Goal: Task Accomplishment & Management: Manage account settings

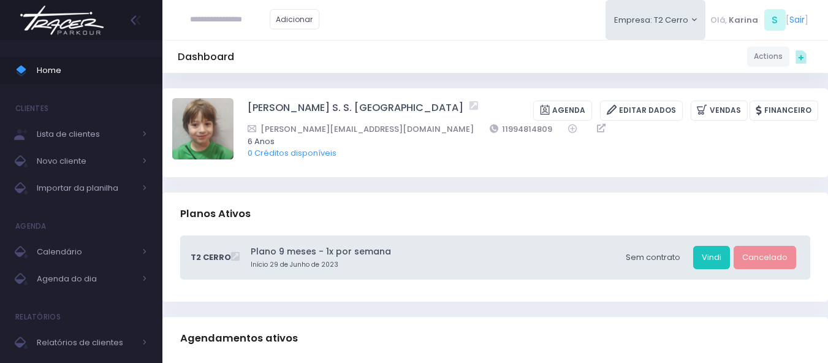
click at [450, 58] on div "Dashboard Actions Choose Label: Customer Partner Suplier Member Staff Add new" at bounding box center [494, 56] width 665 height 23
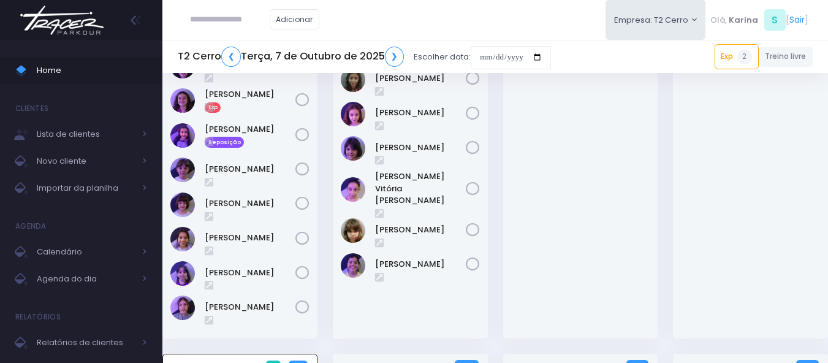
scroll to position [184, 0]
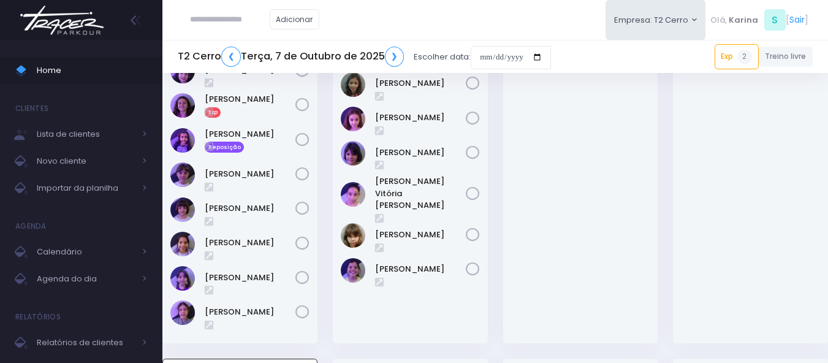
click at [238, 25] on input "text" at bounding box center [230, 19] width 80 height 23
type input "*********"
click at [244, 21] on input "*********" at bounding box center [230, 19] width 80 height 23
click at [70, 185] on span "Importar da planilha" at bounding box center [86, 188] width 98 height 16
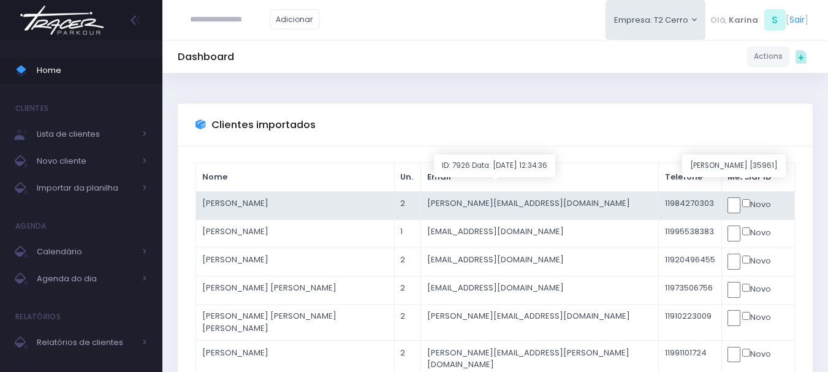
click at [727, 211] on input "text" at bounding box center [733, 205] width 13 height 16
click input "submit" at bounding box center [0, 0] width 0 height 0
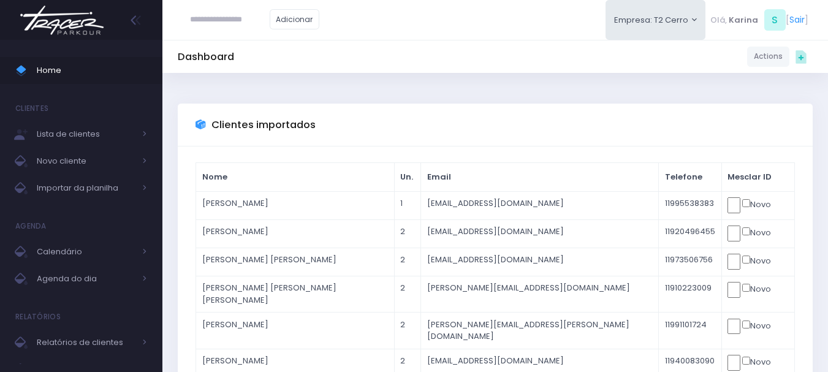
click at [53, 31] on img at bounding box center [61, 20] width 93 height 43
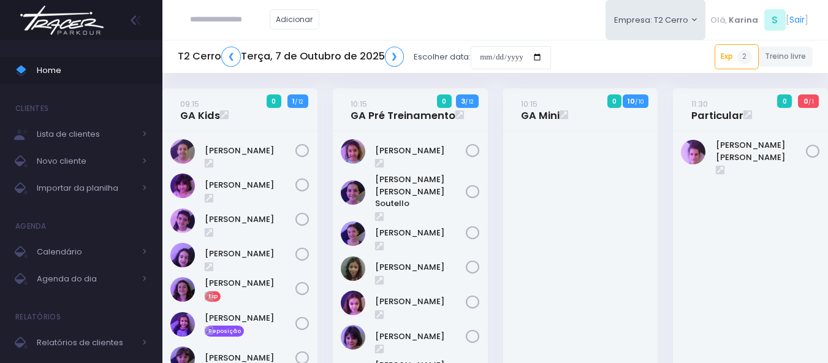
scroll to position [429, 0]
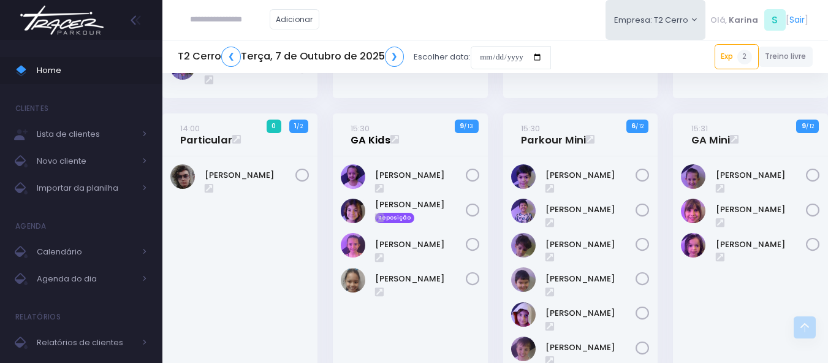
click at [365, 139] on link "15:30 GA Kids" at bounding box center [370, 134] width 40 height 25
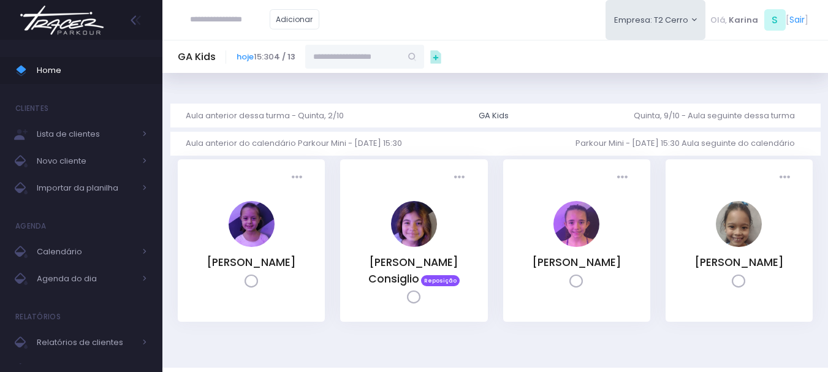
click at [381, 56] on input "text" at bounding box center [353, 56] width 96 height 23
paste input "*********"
drag, startPoint x: 370, startPoint y: 53, endPoint x: 314, endPoint y: 53, distance: 56.4
click at [314, 53] on input "*********" at bounding box center [353, 56] width 96 height 23
type input "*****"
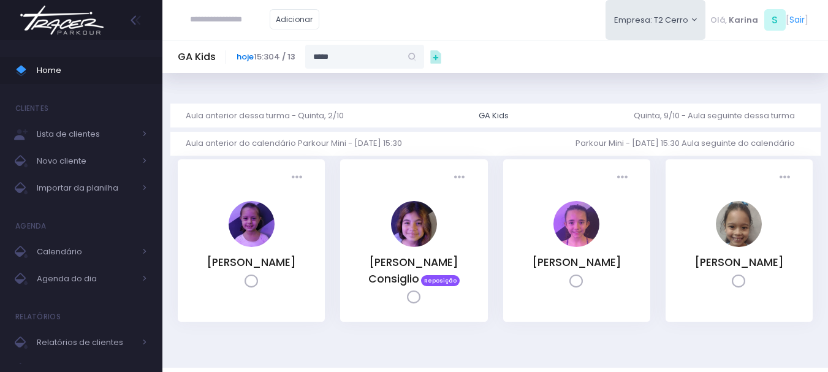
click at [241, 56] on link "hoje" at bounding box center [245, 57] width 17 height 12
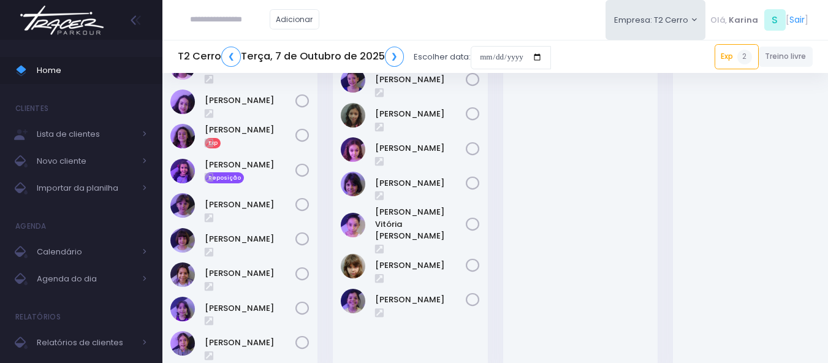
scroll to position [429, 0]
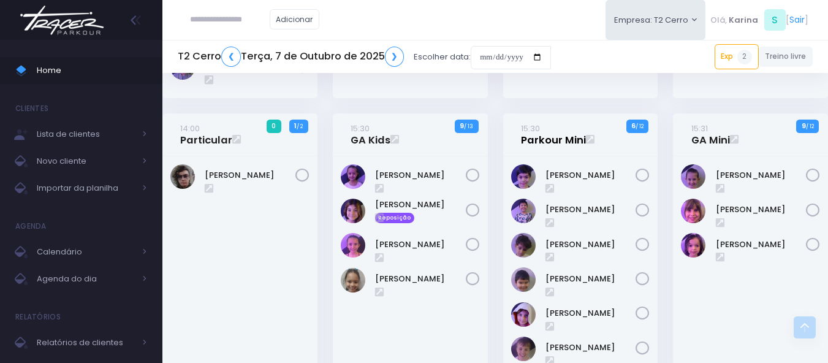
click at [551, 143] on link "15:30 Parkour Mini" at bounding box center [553, 134] width 65 height 25
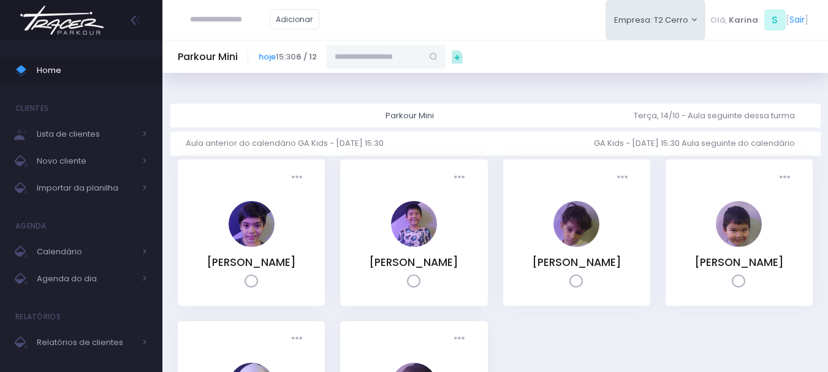
click at [371, 50] on input "text" at bounding box center [375, 56] width 96 height 23
paste input "*********"
click at [377, 81] on link "[PERSON_NAME]" at bounding box center [386, 78] width 71 height 12
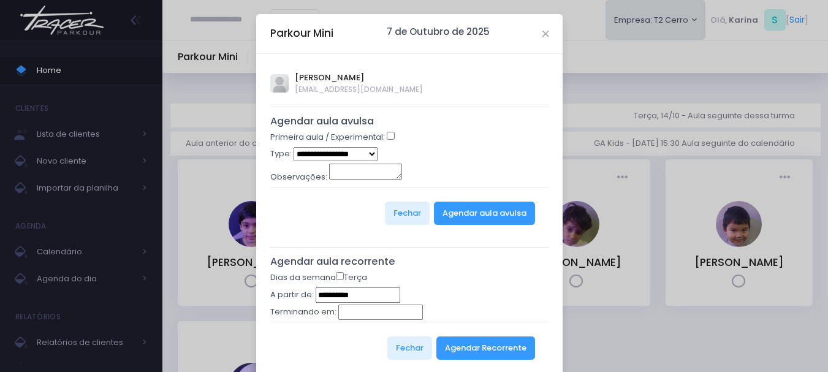
type input "**********"
select select "*"
drag, startPoint x: 467, startPoint y: 146, endPoint x: 470, endPoint y: 152, distance: 6.3
click at [470, 152] on form "**********" at bounding box center [409, 184] width 279 height 107
click at [479, 213] on button "Agendar aula avulsa" at bounding box center [484, 213] width 101 height 23
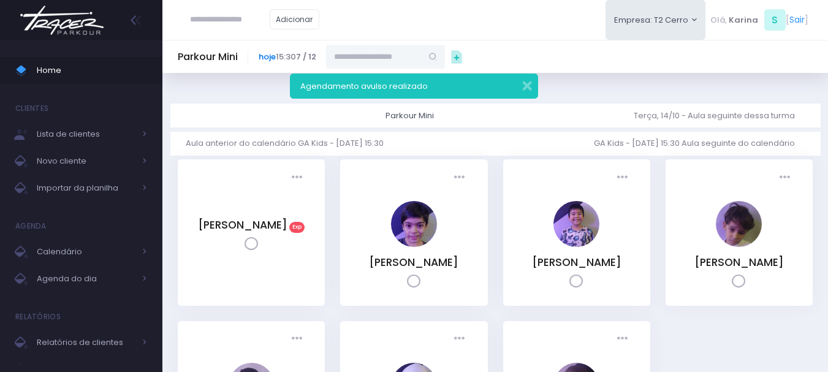
click at [263, 56] on link "hoje" at bounding box center [267, 57] width 17 height 12
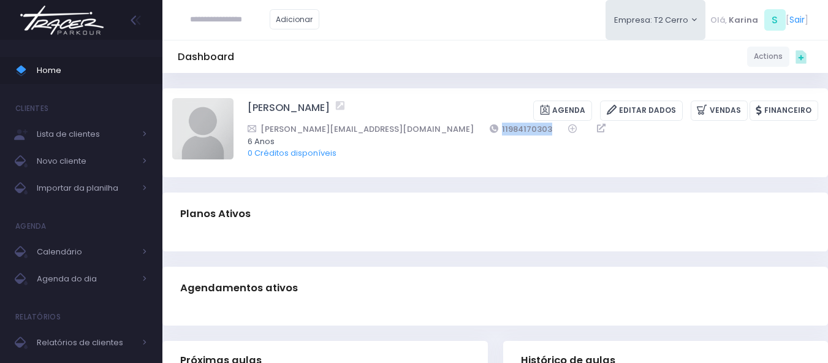
drag, startPoint x: 471, startPoint y: 127, endPoint x: 403, endPoint y: 132, distance: 68.1
click at [403, 132] on div "[PERSON_NAME][EMAIL_ADDRESS][DOMAIN_NAME] 11984170303" at bounding box center [525, 129] width 555 height 13
copy link "11984170303"
drag, startPoint x: 379, startPoint y: 105, endPoint x: 289, endPoint y: 107, distance: 90.7
click at [289, 107] on div "[PERSON_NAME]" at bounding box center [292, 110] width 88 height 20
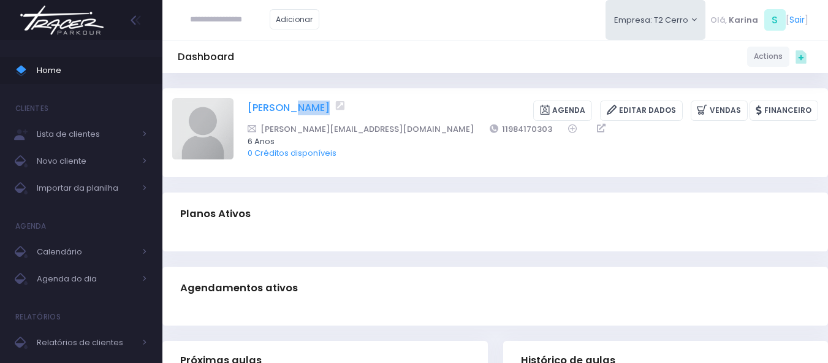
copy div "[PERSON_NAME]"
click at [453, 55] on div "Dashboard Actions Choose Label: Customer Partner Suplier Member Staff Add new" at bounding box center [494, 56] width 665 height 23
click at [208, 126] on img at bounding box center [202, 128] width 61 height 61
click at [233, 98] on input "file" at bounding box center [233, 97] width 1 height 1
type input "**********"
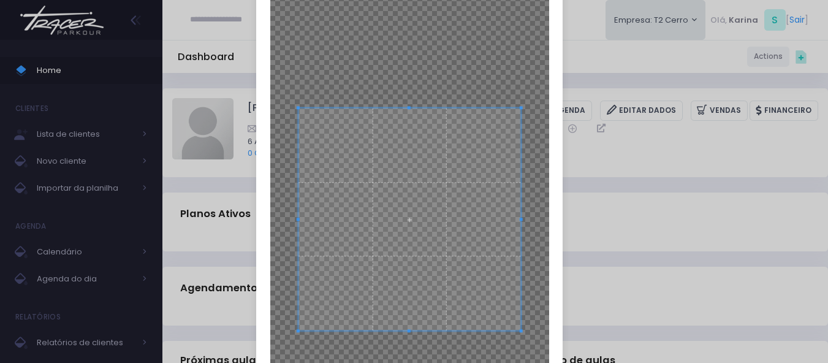
scroll to position [123, 0]
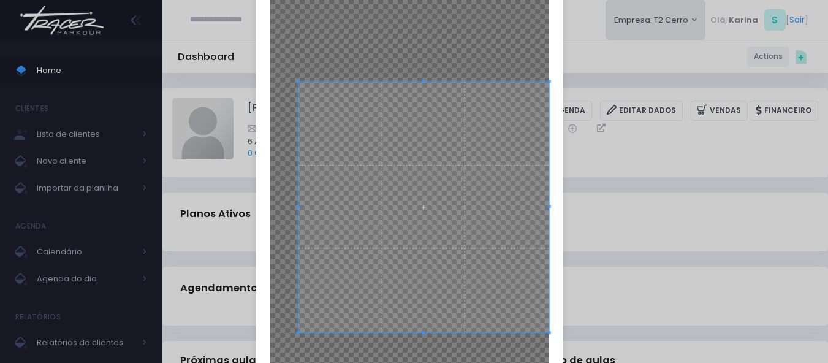
click at [549, 353] on div at bounding box center [409, 192] width 306 height 523
click at [471, 238] on span at bounding box center [417, 208] width 251 height 251
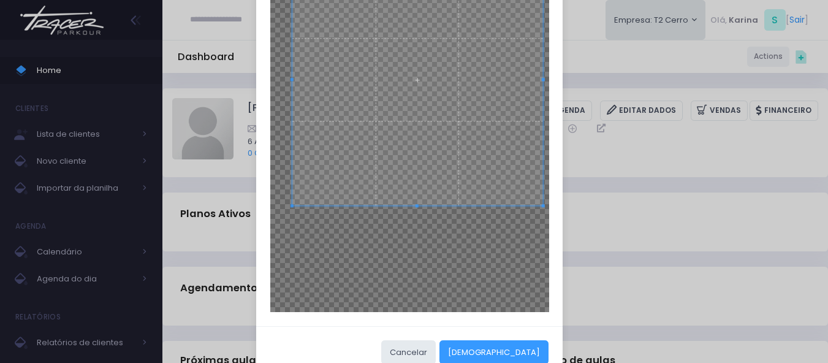
scroll to position [280, 0]
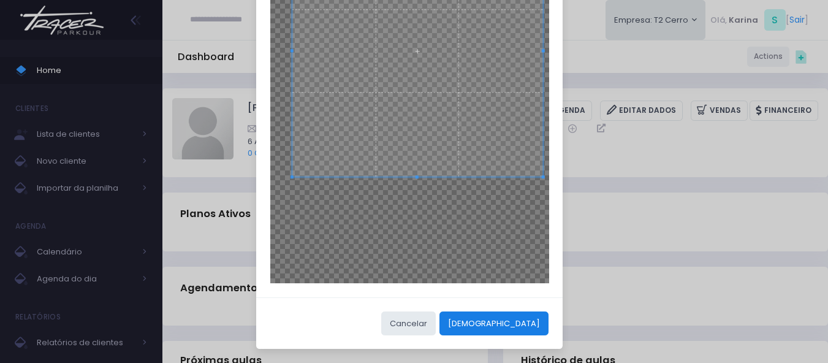
click at [523, 325] on button "[DEMOGRAPHIC_DATA]" at bounding box center [493, 322] width 109 height 23
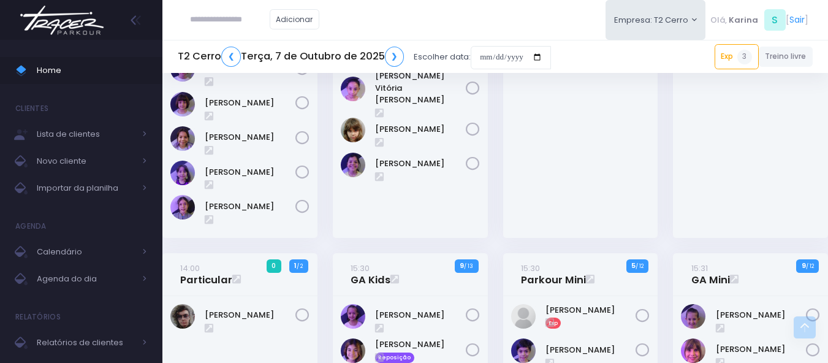
scroll to position [306, 0]
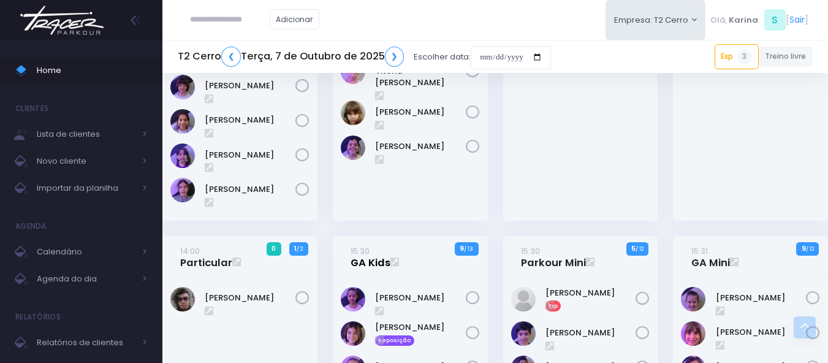
click at [368, 263] on link "15:30 GA Kids" at bounding box center [370, 256] width 40 height 25
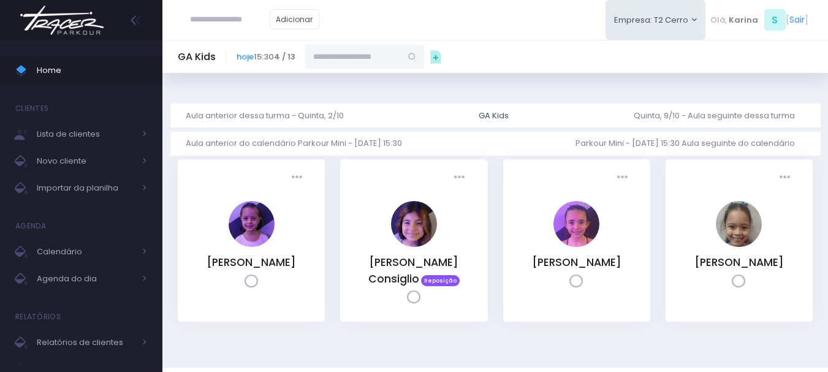
click at [388, 48] on input "text" at bounding box center [353, 56] width 96 height 23
paste input "**********"
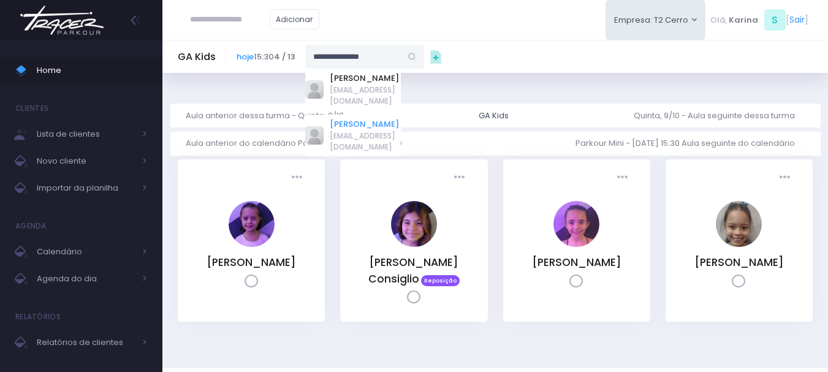
click at [376, 118] on link "[PERSON_NAME]" at bounding box center [365, 124] width 71 height 12
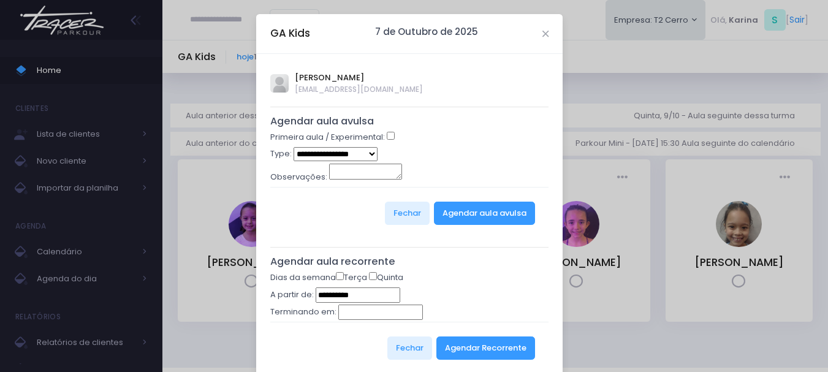
type input "**********"
click at [446, 104] on div "**********" at bounding box center [409, 220] width 306 height 333
select select "*"
click at [493, 210] on button "Agendar aula avulsa" at bounding box center [484, 213] width 101 height 23
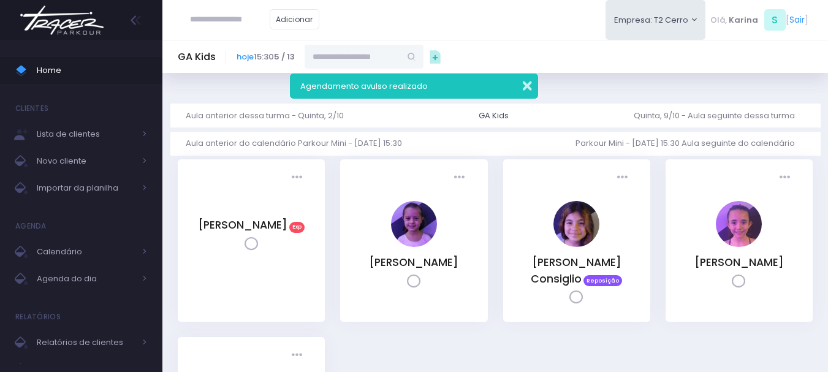
click at [529, 87] on button "button" at bounding box center [519, 84] width 25 height 14
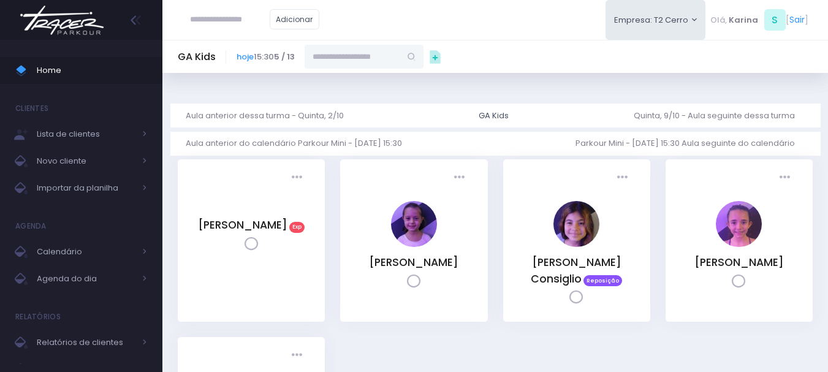
click at [533, 70] on div "GA Kids hoje 15:30 5 / 13" at bounding box center [494, 56] width 665 height 33
click at [63, 24] on img at bounding box center [61, 20] width 93 height 43
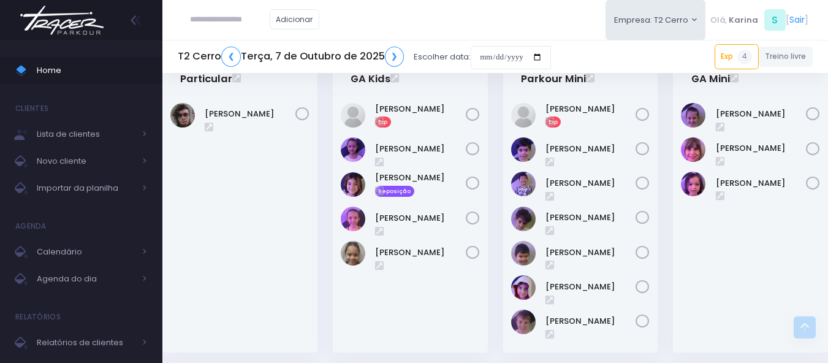
scroll to position [429, 0]
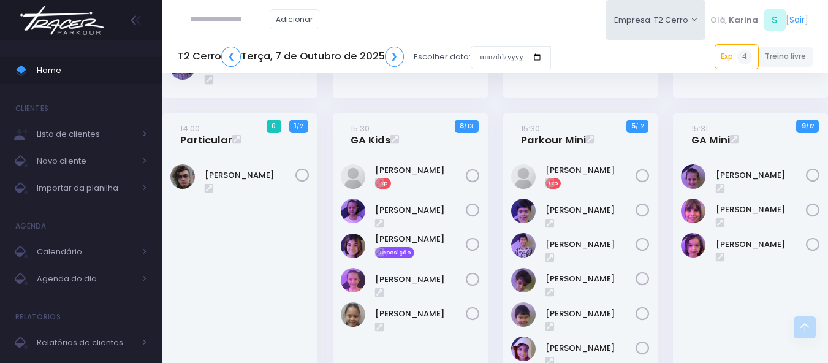
click at [490, 252] on div "15:30 GA Kids 8 / 13 Exp" at bounding box center [410, 271] width 170 height 316
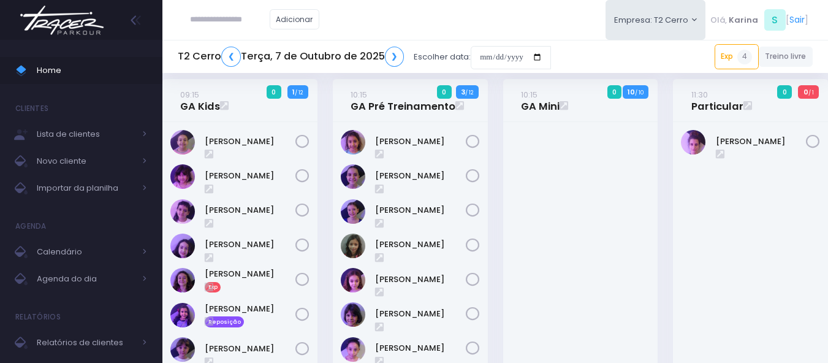
scroll to position [368, 0]
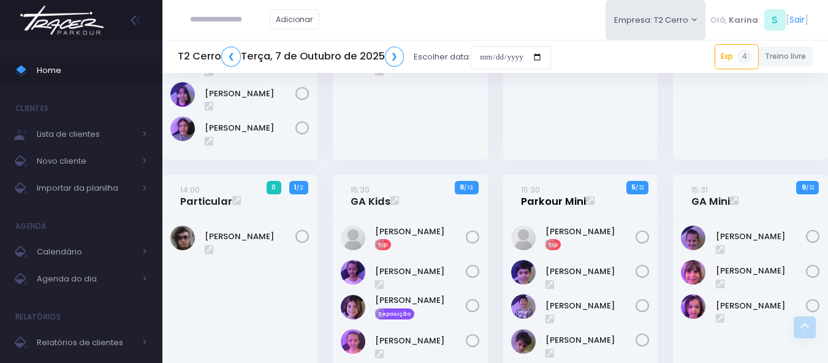
click at [553, 198] on link "15:30 Parkour Mini" at bounding box center [553, 195] width 65 height 25
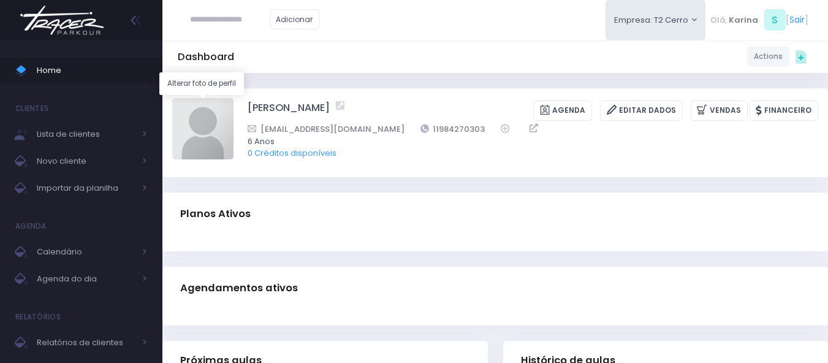
click at [200, 118] on img at bounding box center [202, 128] width 61 height 61
click at [233, 98] on input "file" at bounding box center [233, 97] width 1 height 1
type input "**********"
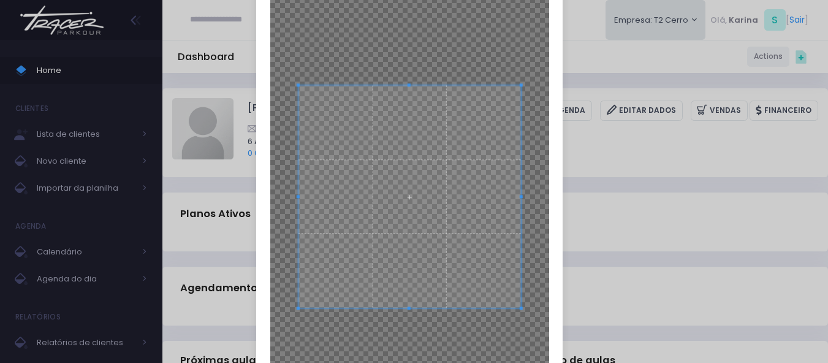
scroll to position [123, 0]
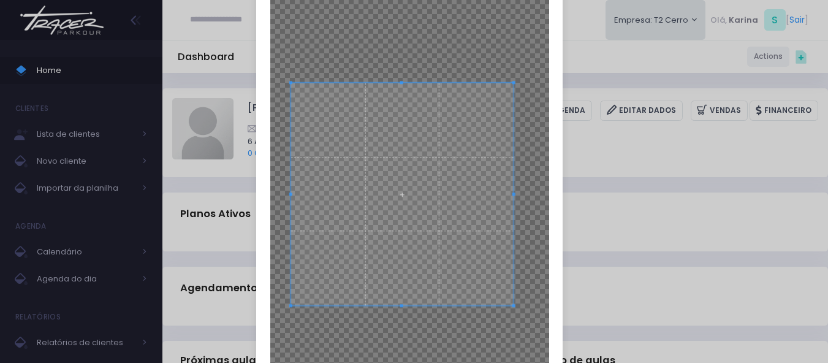
click at [436, 224] on span at bounding box center [402, 194] width 222 height 222
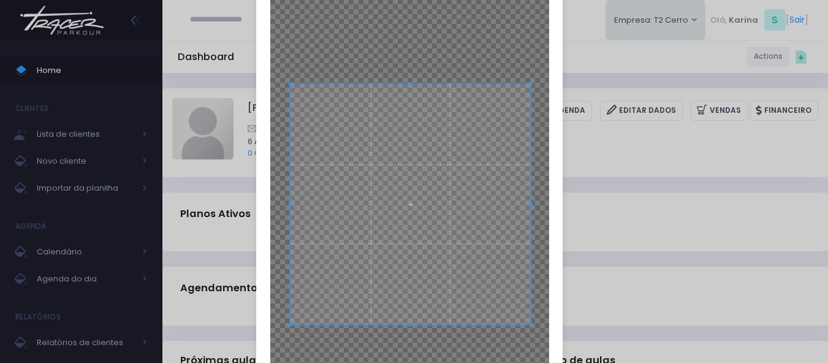
click at [526, 341] on div at bounding box center [409, 192] width 279 height 495
click at [446, 244] on span at bounding box center [404, 205] width 240 height 240
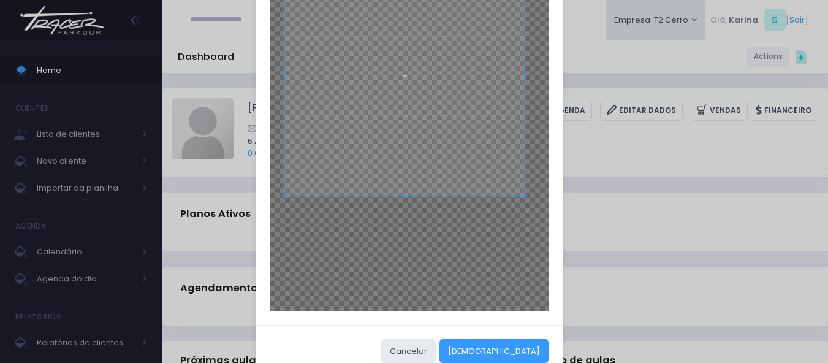
scroll to position [280, 0]
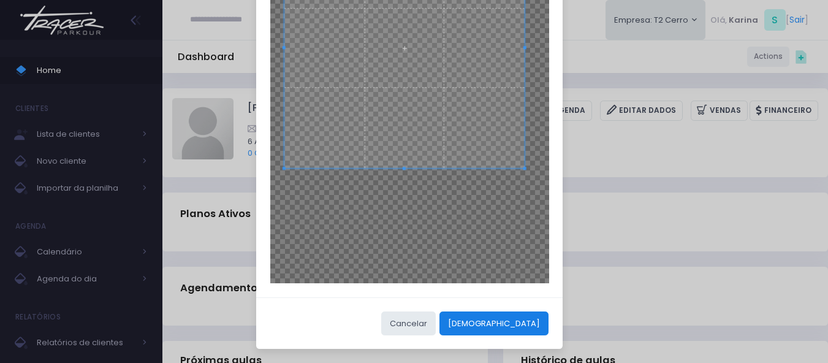
click at [539, 325] on button "Cortar" at bounding box center [493, 322] width 109 height 23
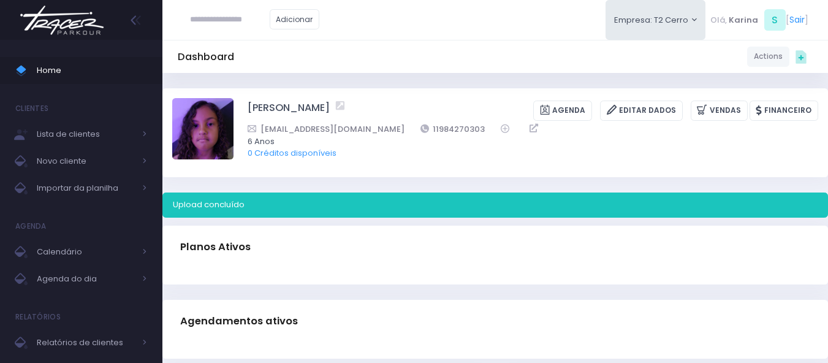
click at [416, 56] on div "Dashboard Actions Choose Label: Customer Partner Suplier Member Staff Add new" at bounding box center [494, 56] width 665 height 23
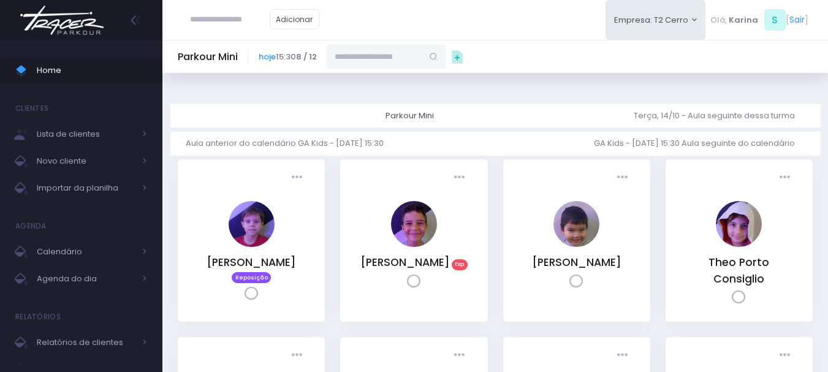
click at [390, 59] on input "text" at bounding box center [375, 56] width 96 height 23
paste input "**********"
type input "**********"
click at [97, 188] on span "Importar da planilha" at bounding box center [86, 188] width 98 height 16
click at [417, 56] on input "**********" at bounding box center [375, 56] width 96 height 23
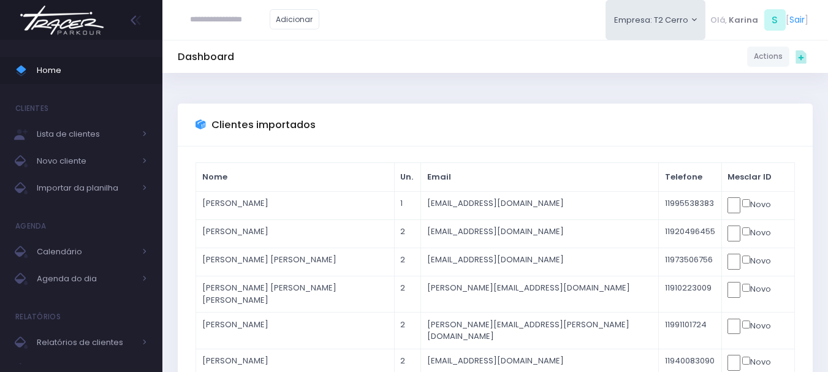
click at [232, 23] on input "text" at bounding box center [230, 19] width 80 height 23
type input "**********"
click at [58, 18] on img at bounding box center [61, 20] width 93 height 43
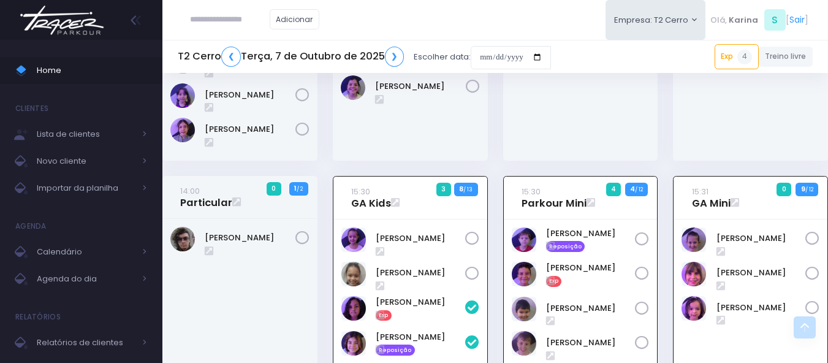
scroll to position [358, 0]
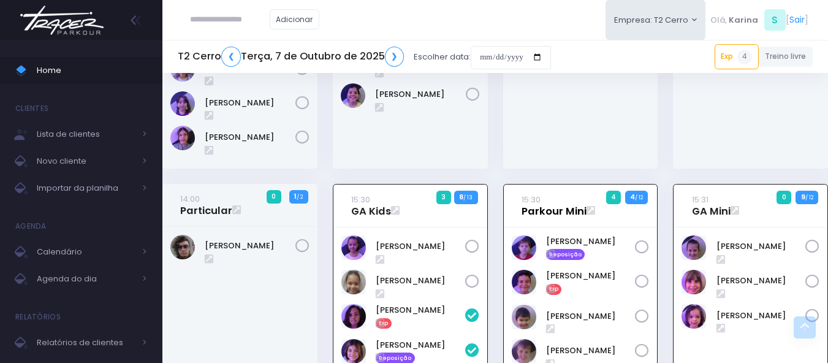
click at [542, 206] on link "15:30 Parkour Mini" at bounding box center [553, 205] width 65 height 25
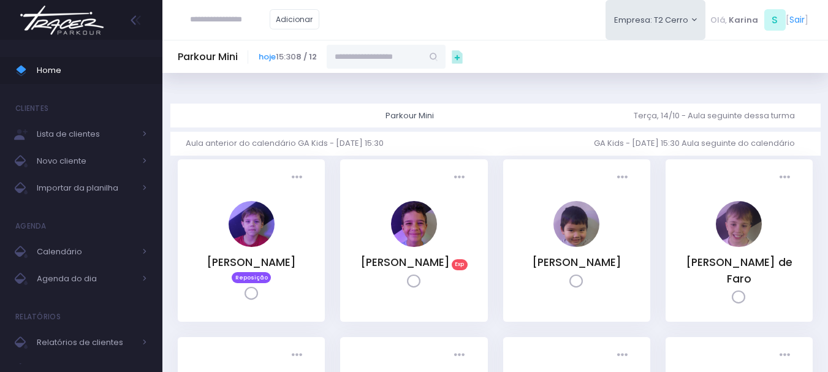
click at [417, 59] on input "text" at bounding box center [375, 56] width 96 height 23
paste input "**********"
click at [392, 81] on link "[PERSON_NAME]" at bounding box center [386, 78] width 71 height 12
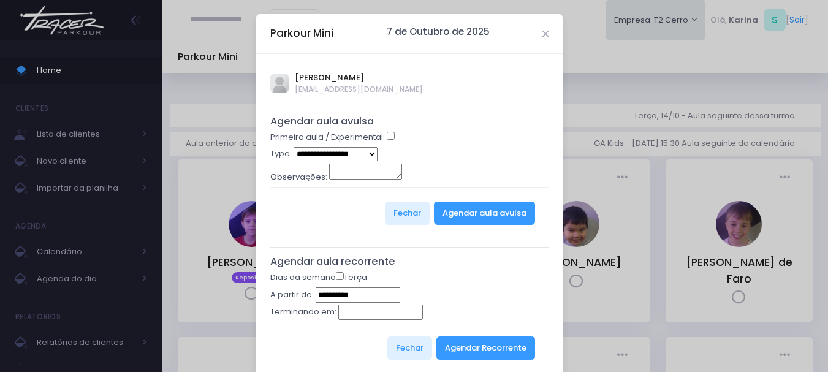
type input "**********"
select select "*"
click at [480, 217] on button "Agendar aula avulsa" at bounding box center [484, 213] width 101 height 23
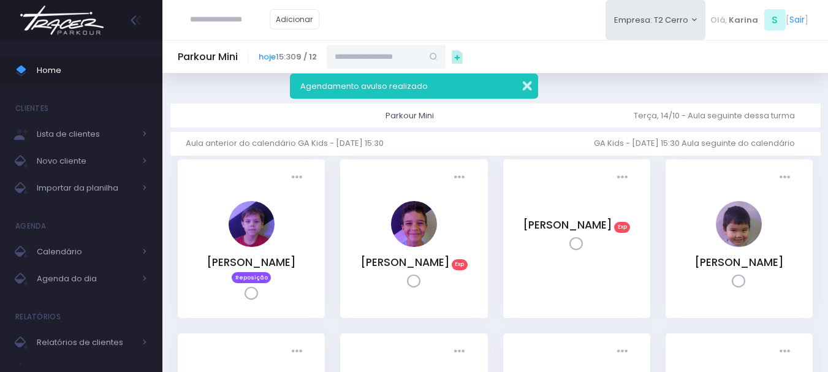
click at [524, 89] on button "button" at bounding box center [519, 84] width 25 height 14
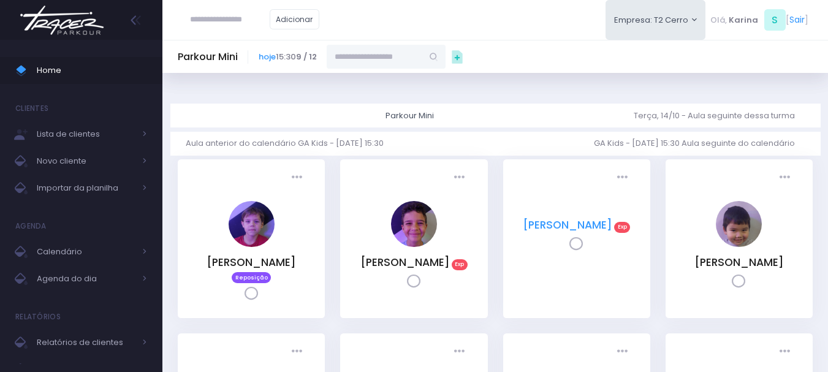
click at [550, 232] on link "[PERSON_NAME]" at bounding box center [567, 225] width 89 height 15
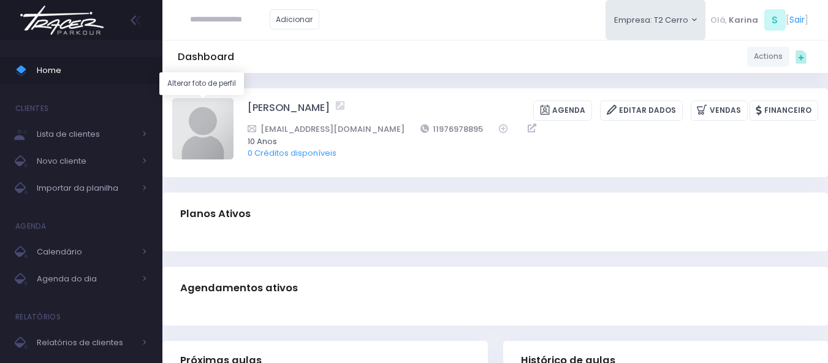
click at [201, 132] on img at bounding box center [202, 128] width 61 height 61
click at [233, 98] on input "file" at bounding box center [233, 97] width 1 height 1
type input "**********"
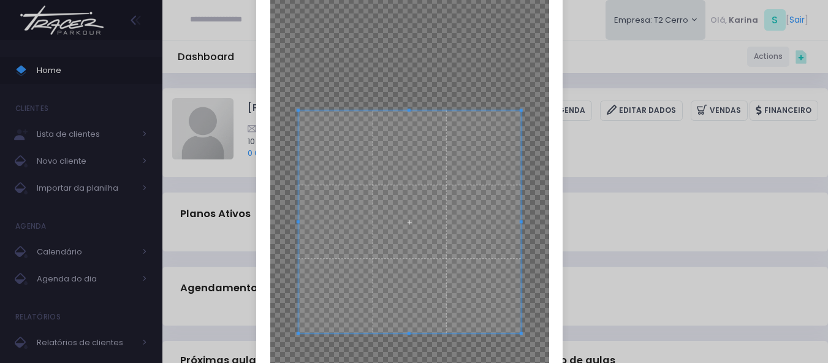
scroll to position [184, 0]
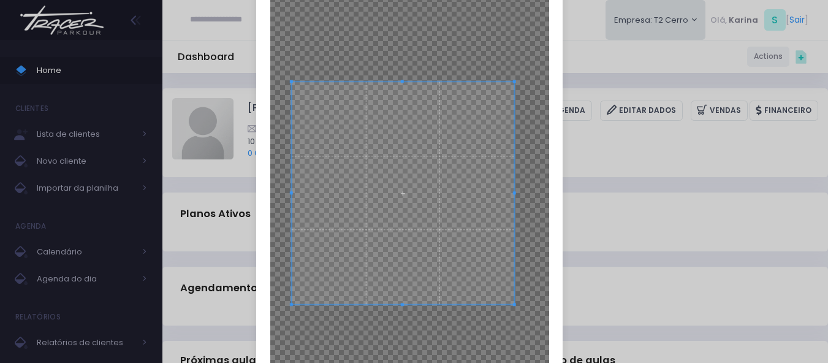
click at [414, 218] on span at bounding box center [403, 192] width 222 height 222
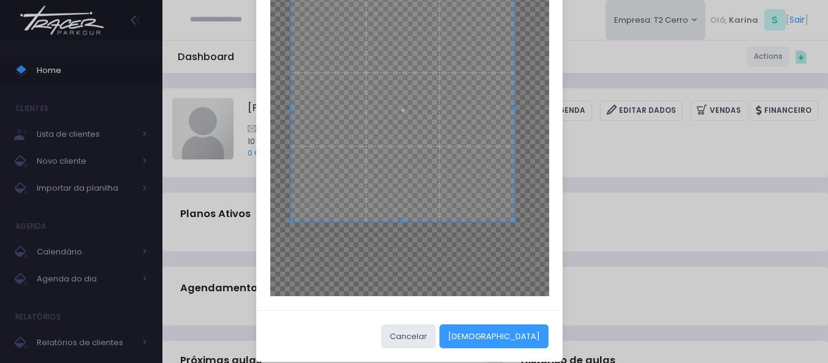
scroll to position [280, 0]
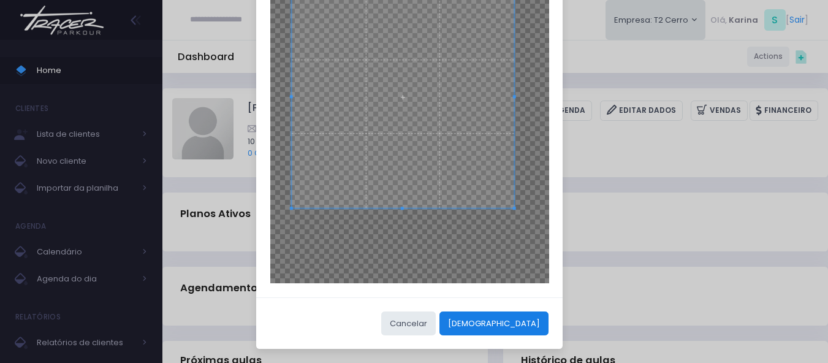
click at [530, 319] on button "[DEMOGRAPHIC_DATA]" at bounding box center [493, 322] width 109 height 23
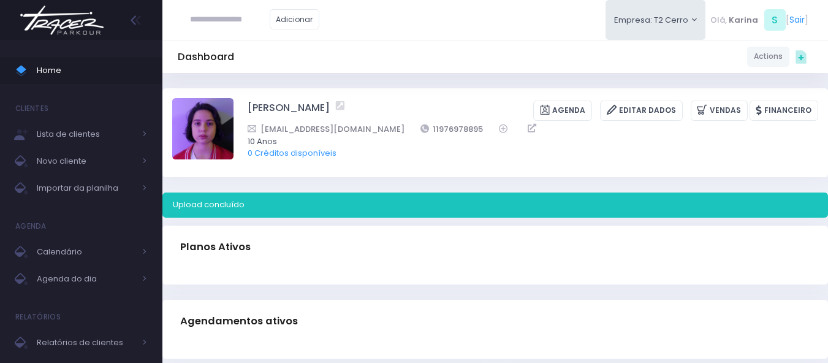
click at [379, 57] on div "Dashboard Actions Choose Label: Customer Partner Suplier Member Staff Add new" at bounding box center [494, 56] width 665 height 23
click at [85, 24] on img at bounding box center [61, 20] width 93 height 43
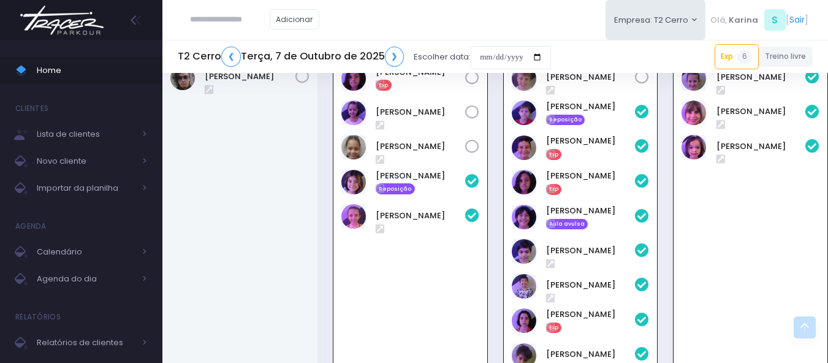
scroll to position [604, 0]
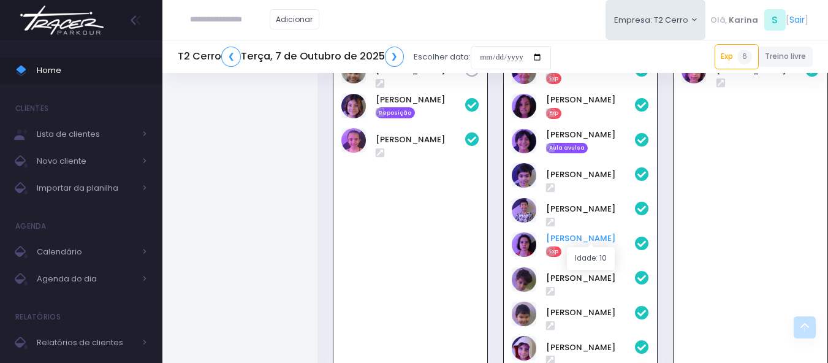
click at [557, 237] on link "[PERSON_NAME]" at bounding box center [590, 238] width 89 height 12
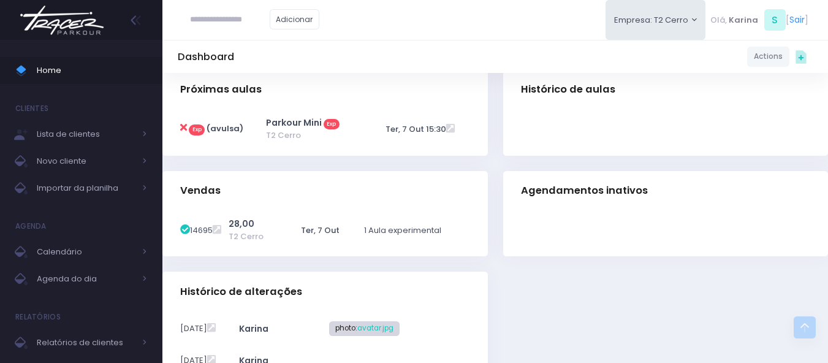
scroll to position [240, 0]
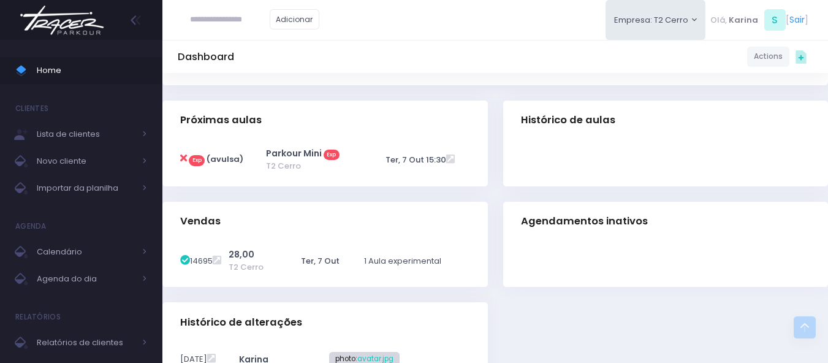
click at [79, 23] on img at bounding box center [61, 20] width 93 height 43
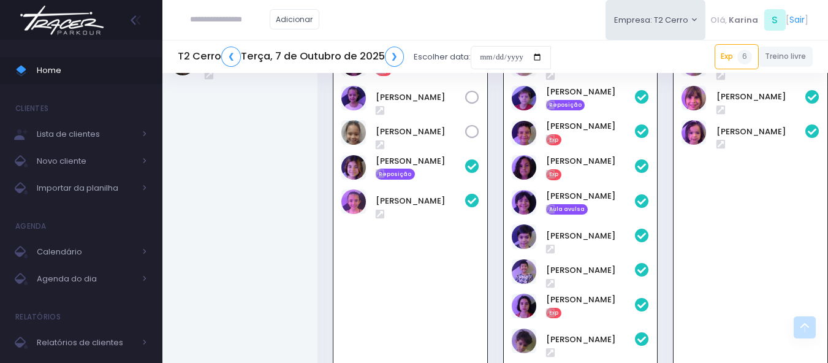
scroll to position [542, 0]
